Goal: Transaction & Acquisition: Purchase product/service

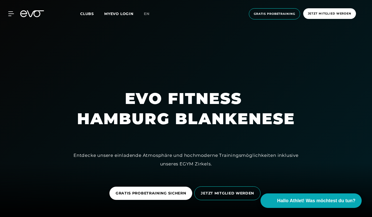
click at [84, 15] on span "Clubs" at bounding box center [87, 13] width 14 height 5
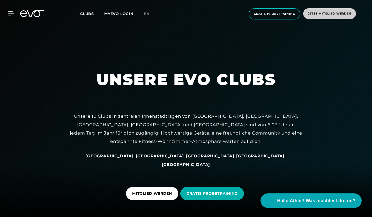
click at [327, 14] on span "Jetzt Mitglied werden" at bounding box center [329, 13] width 43 height 4
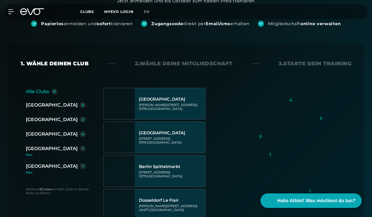
scroll to position [102, 0]
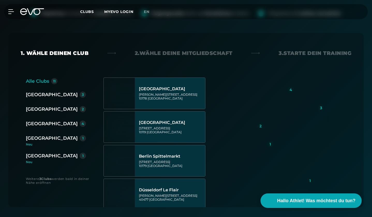
click at [81, 122] on div "4" at bounding box center [82, 124] width 3 height 4
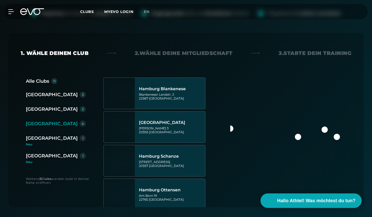
click at [46, 123] on div "[GEOGRAPHIC_DATA]" at bounding box center [52, 123] width 52 height 7
click at [111, 11] on link "MYEVO LOGIN" at bounding box center [118, 11] width 29 height 5
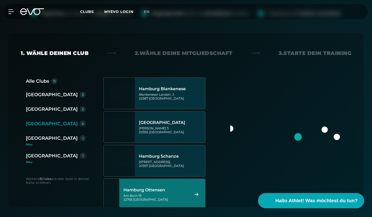
click at [295, 199] on span "Hallo Athlet! Was möchtest du tun?" at bounding box center [317, 200] width 82 height 7
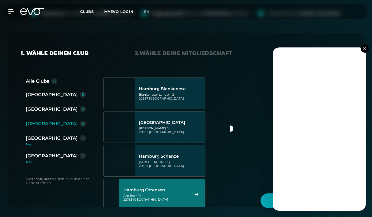
click at [362, 47] on button at bounding box center [365, 48] width 8 height 8
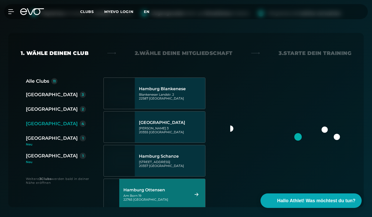
click at [148, 11] on span "en" at bounding box center [147, 11] width 6 height 5
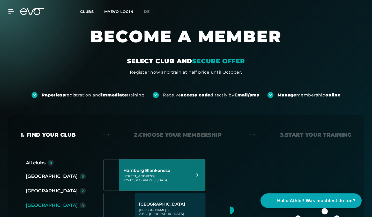
click at [202, 136] on div "2. Choose your membership" at bounding box center [178, 134] width 88 height 7
click at [198, 134] on div "2. Choose your membership" at bounding box center [178, 134] width 88 height 7
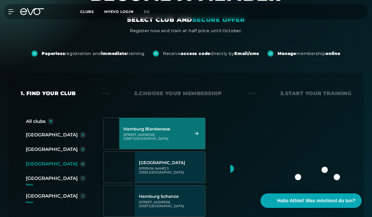
scroll to position [52, 0]
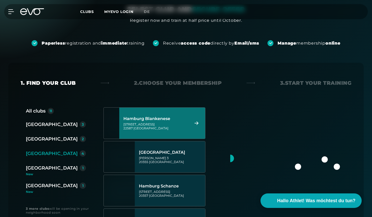
click at [36, 150] on div "[GEOGRAPHIC_DATA]" at bounding box center [52, 153] width 52 height 7
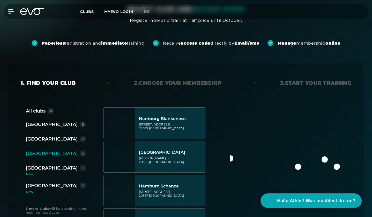
click at [81, 153] on div "4" at bounding box center [82, 153] width 3 height 4
click at [105, 80] on div "1. Find your club 2. Choose your membership 3. Start your Training" at bounding box center [186, 82] width 331 height 7
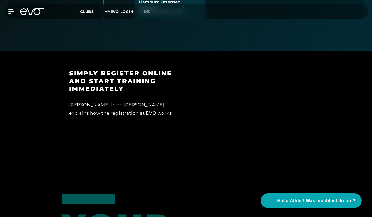
scroll to position [279, 0]
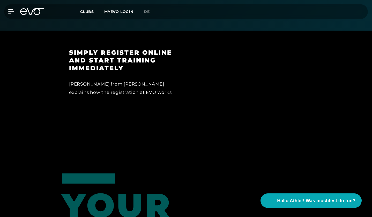
click at [154, 123] on div "Simply register online and start training immediately [PERSON_NAME] from EVO ex…" at bounding box center [186, 83] width 372 height 104
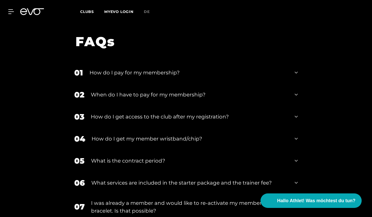
scroll to position [631, 0]
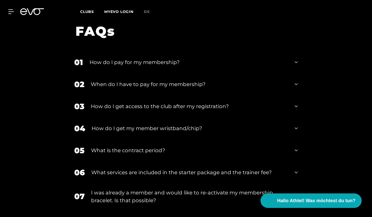
click at [126, 64] on div "How do I pay for my membership?" at bounding box center [189, 62] width 199 height 8
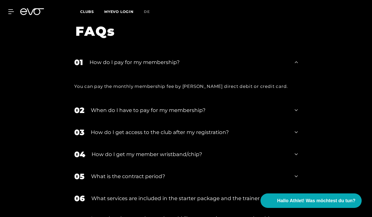
click at [102, 103] on div "02 When do I have to pay for my membership?" at bounding box center [186, 110] width 234 height 22
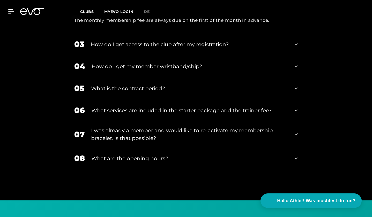
scroll to position [766, 0]
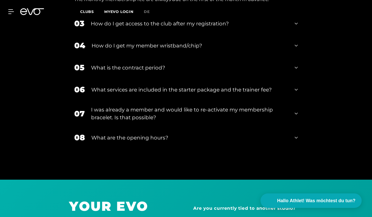
click at [125, 137] on div "What are the opening hours?" at bounding box center [189, 137] width 197 height 8
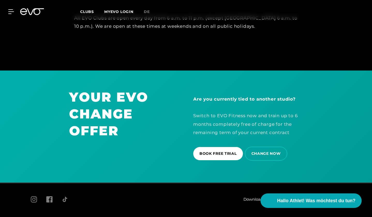
scroll to position [899, 0]
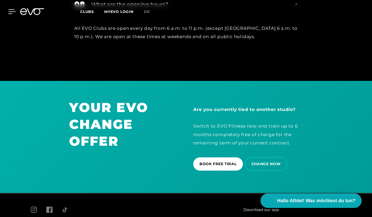
click at [9, 14] on icon at bounding box center [12, 12] width 7 height 4
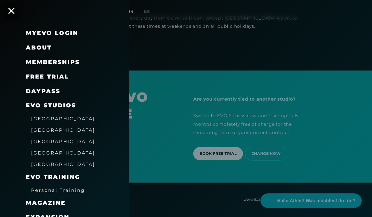
scroll to position [930, 0]
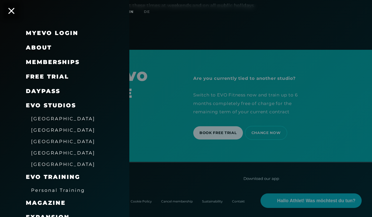
click at [44, 60] on span "Memberships" at bounding box center [53, 61] width 54 height 7
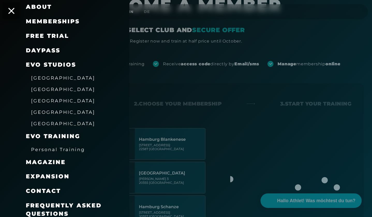
scroll to position [72, 0]
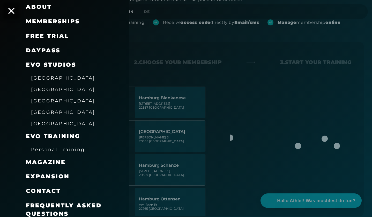
click at [54, 202] on span "Frequently asked questions" at bounding box center [64, 209] width 76 height 15
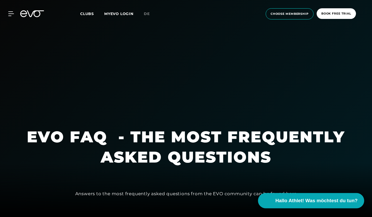
click at [298, 196] on button "Hallo Athlet! Was möchtest du tun?" at bounding box center [311, 200] width 106 height 15
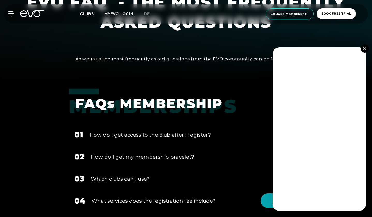
scroll to position [124, 0]
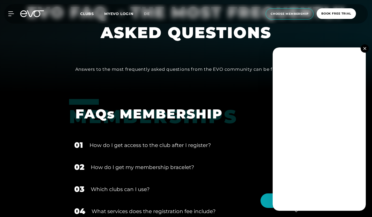
click at [365, 46] on button at bounding box center [365, 48] width 8 height 8
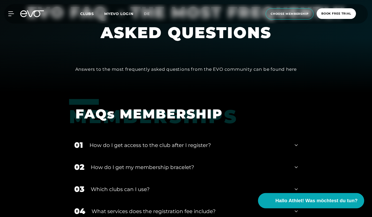
click at [328, 198] on span "Hallo Athlet! Was möchtest du tun?" at bounding box center [317, 200] width 82 height 7
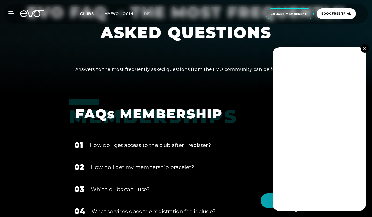
click at [364, 47] on button at bounding box center [365, 48] width 8 height 8
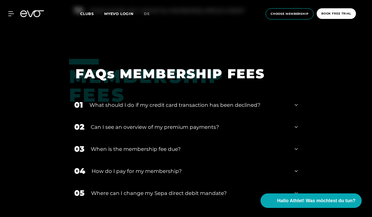
scroll to position [569, 0]
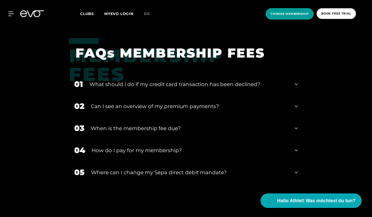
click at [287, 11] on span "choose membership" at bounding box center [290, 13] width 48 height 11
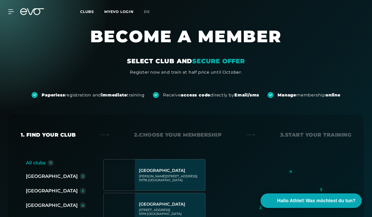
click at [332, 134] on div "3. Start your Training" at bounding box center [315, 134] width 71 height 7
click at [190, 97] on strong "access code" at bounding box center [195, 94] width 29 height 5
click at [119, 95] on strong "immediate" at bounding box center [114, 94] width 26 height 5
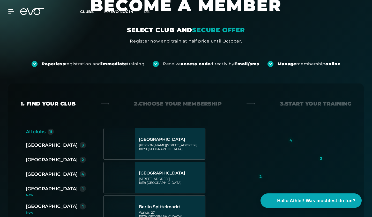
scroll to position [41, 0]
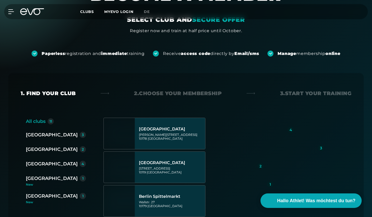
click at [38, 165] on div "[GEOGRAPHIC_DATA]" at bounding box center [52, 163] width 52 height 7
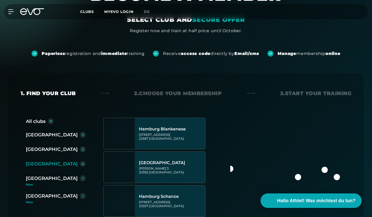
click at [38, 164] on div "[GEOGRAPHIC_DATA]" at bounding box center [52, 163] width 52 height 7
click at [37, 162] on div "[GEOGRAPHIC_DATA]" at bounding box center [52, 163] width 52 height 7
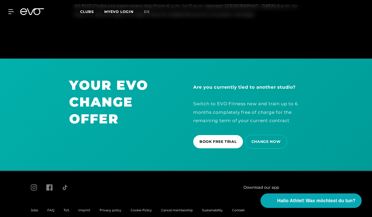
scroll to position [930, 0]
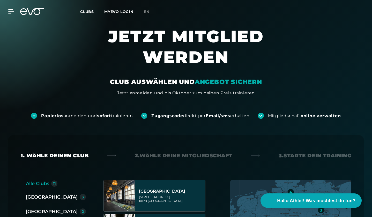
click at [54, 154] on div "1. Wähle deinen Club" at bounding box center [55, 155] width 68 height 7
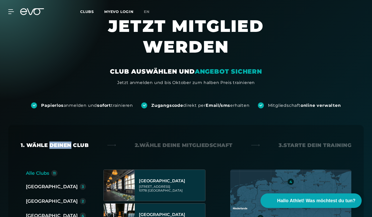
scroll to position [31, 0]
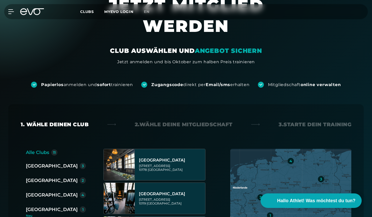
click at [34, 193] on div "[GEOGRAPHIC_DATA]" at bounding box center [52, 194] width 52 height 7
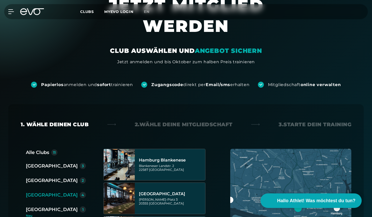
click at [180, 156] on div "Hamburg Blankenese Blankeneser Landstr. 2 22587 Hamburg Hamburg Stadthausbrücke…" at bounding box center [156, 213] width 106 height 129
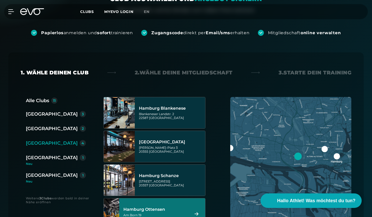
scroll to position [93, 0]
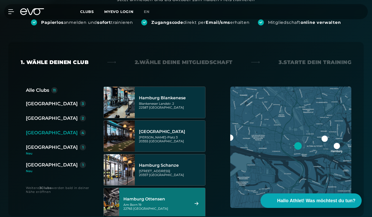
click at [80, 132] on div "4" at bounding box center [83, 132] width 6 height 6
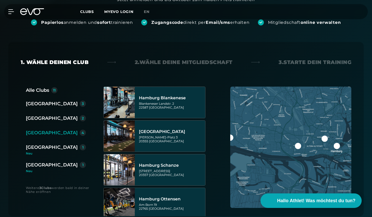
click at [81, 131] on div "4" at bounding box center [82, 133] width 3 height 4
click at [35, 129] on div "[GEOGRAPHIC_DATA]" at bounding box center [52, 132] width 52 height 7
click at [48, 26] on div "1. Wähle deinen Club 2. Wähle deine Mitgliedschaft 3. Starte dein Training Alle…" at bounding box center [186, 128] width 372 height 207
